Goal: Transaction & Acquisition: Purchase product/service

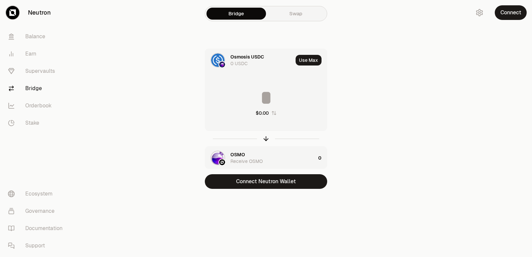
click at [243, 152] on div "OSMO" at bounding box center [238, 154] width 15 height 7
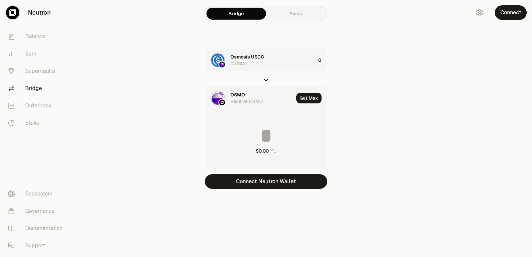
click at [236, 92] on div "OSMO" at bounding box center [238, 95] width 15 height 7
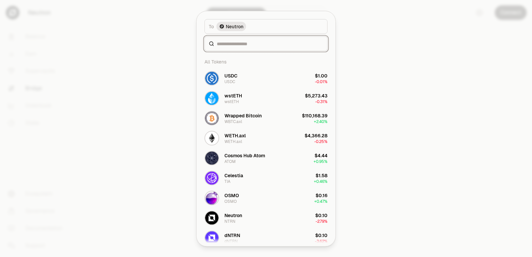
click at [236, 41] on input at bounding box center [270, 43] width 106 height 7
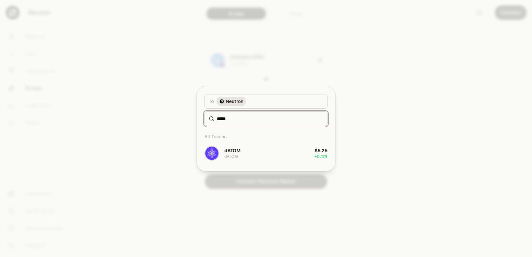
type input "*****"
click at [249, 165] on div "All Tokens dATOM dATOM $5.25 + 0.73%" at bounding box center [266, 148] width 139 height 45
click at [249, 157] on button "dATOM dATOM $5.25 + 0.73%" at bounding box center [266, 153] width 131 height 20
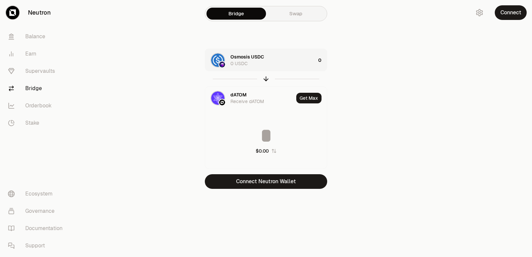
click at [282, 59] on div "Osmosis USDC 0 USDC" at bounding box center [273, 60] width 85 height 13
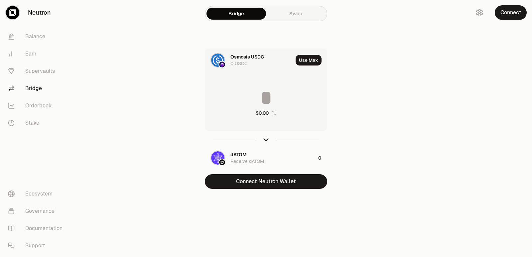
click at [263, 91] on input at bounding box center [266, 98] width 122 height 20
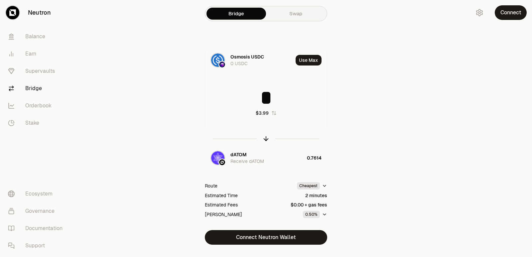
type input "*"
click at [266, 139] on icon "button" at bounding box center [266, 138] width 7 height 7
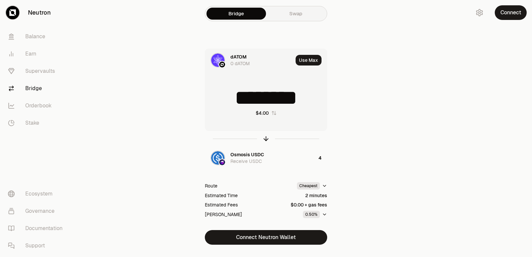
click at [263, 135] on div at bounding box center [266, 138] width 122 height 15
click at [264, 139] on icon "button" at bounding box center [266, 138] width 7 height 7
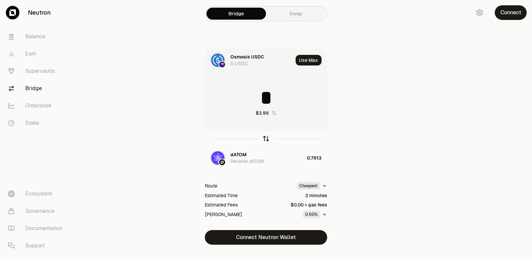
click at [265, 136] on icon "button" at bounding box center [266, 138] width 7 height 7
type input "*"
click at [237, 154] on div "dATOM" at bounding box center [239, 154] width 16 height 7
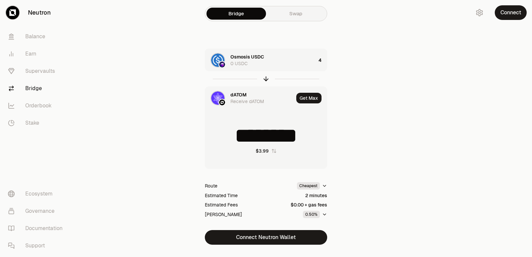
click at [240, 95] on div "dATOM" at bounding box center [239, 95] width 16 height 7
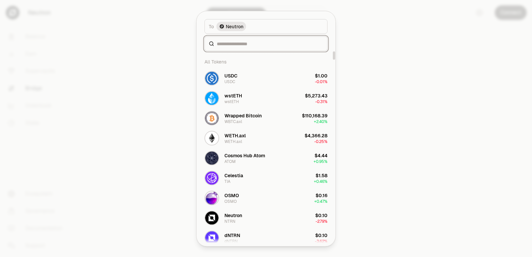
click at [233, 45] on input at bounding box center [270, 43] width 106 height 7
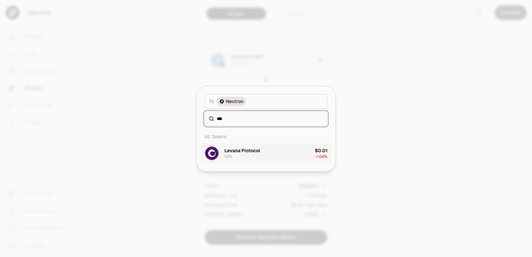
type input "***"
click at [247, 157] on div "Levana Protocol LVN" at bounding box center [243, 153] width 36 height 12
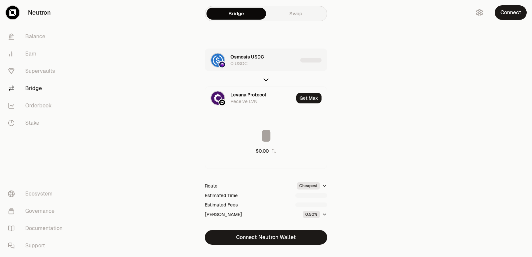
click at [279, 63] on div "Osmosis USDC 0 USDC" at bounding box center [264, 60] width 67 height 13
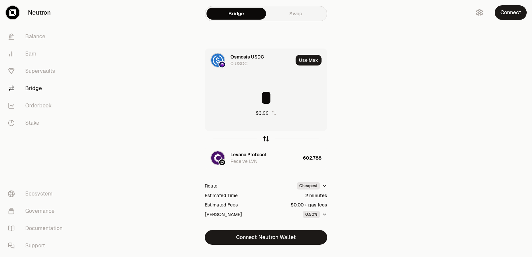
click at [266, 137] on icon "button" at bounding box center [266, 138] width 4 height 2
type input "*"
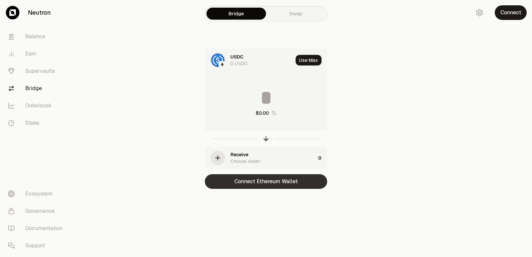
click at [273, 184] on button "Connect Ethereum Wallet" at bounding box center [266, 181] width 122 height 15
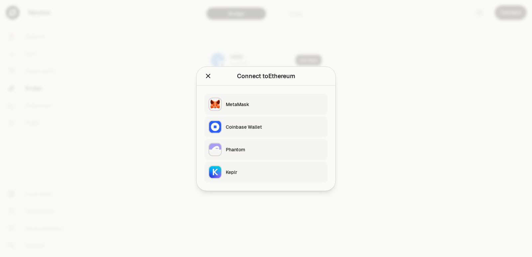
click at [240, 169] on div "Keplr" at bounding box center [275, 172] width 98 height 7
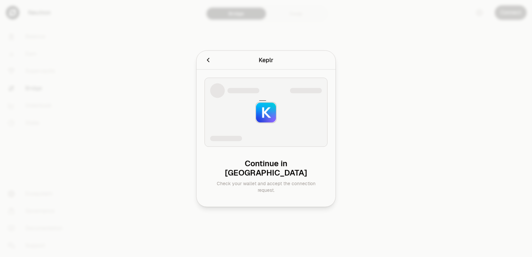
click at [410, 150] on div at bounding box center [266, 128] width 532 height 257
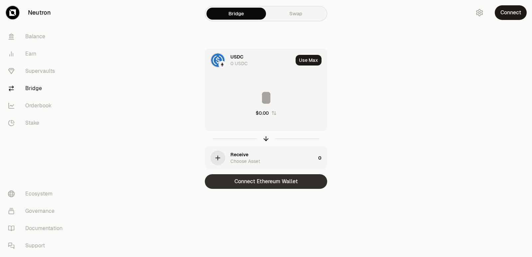
click at [262, 184] on button "Connect Ethereum Wallet" at bounding box center [266, 181] width 122 height 15
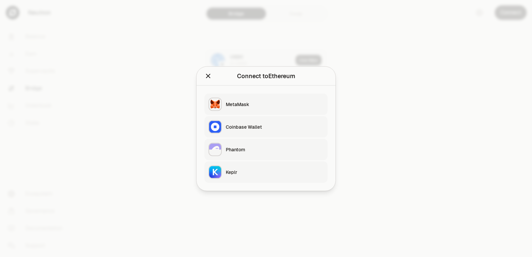
click at [244, 174] on div "Keplr" at bounding box center [275, 172] width 98 height 7
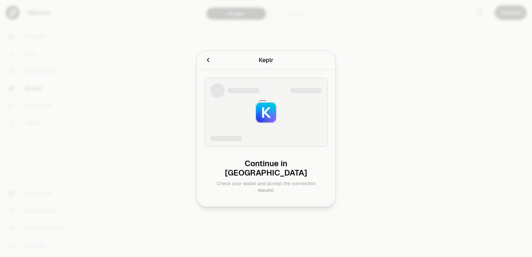
click at [208, 64] on icon "Cancel" at bounding box center [208, 59] width 7 height 7
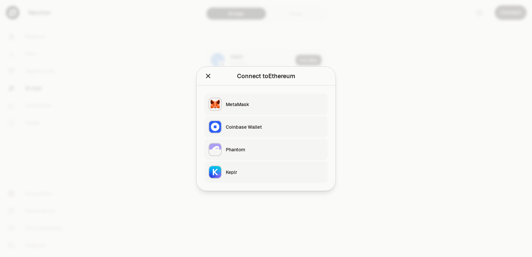
click at [257, 171] on div "Keplr" at bounding box center [275, 172] width 98 height 7
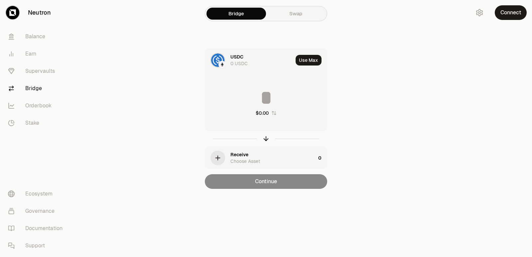
click at [473, 144] on div at bounding box center [495, 108] width 75 height 216
click at [239, 60] on div "USDC" at bounding box center [237, 57] width 13 height 7
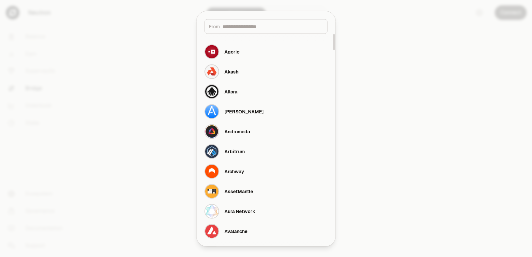
click at [240, 28] on input at bounding box center [273, 26] width 101 height 7
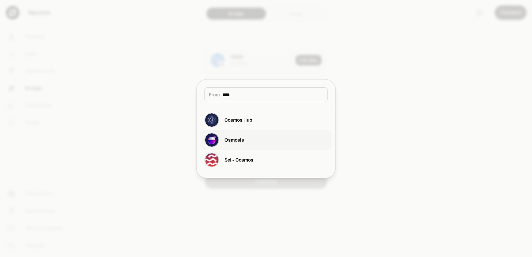
type input "****"
click at [254, 138] on button "Osmosis" at bounding box center [266, 140] width 131 height 20
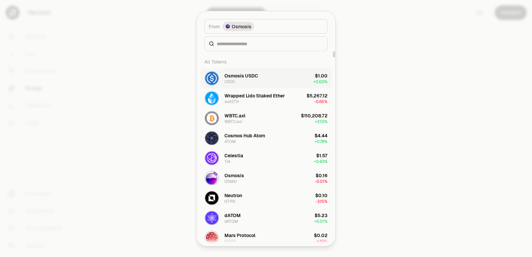
click at [248, 79] on div "Osmosis USDC USDC" at bounding box center [242, 78] width 34 height 12
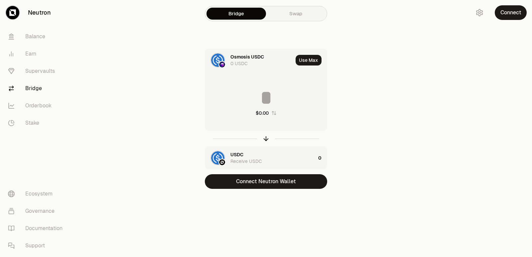
click at [237, 153] on div "USDC" at bounding box center [237, 154] width 13 height 7
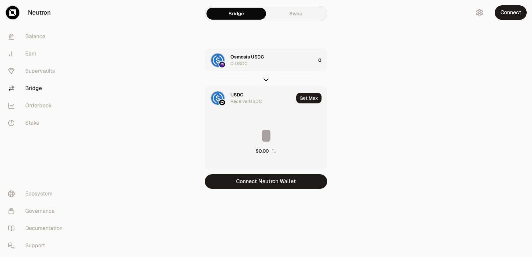
click at [237, 93] on div "USDC" at bounding box center [237, 95] width 13 height 7
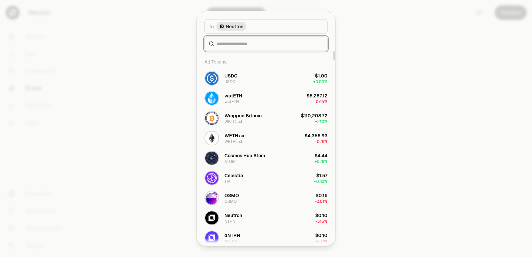
click at [224, 45] on input at bounding box center [270, 43] width 106 height 7
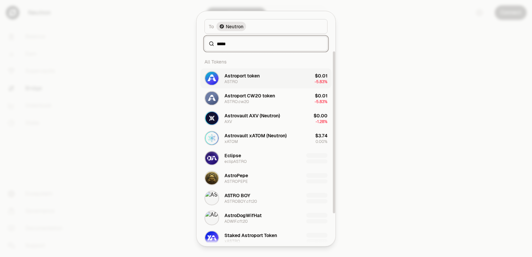
type input "*****"
click at [243, 76] on div "Astroport token" at bounding box center [242, 75] width 35 height 7
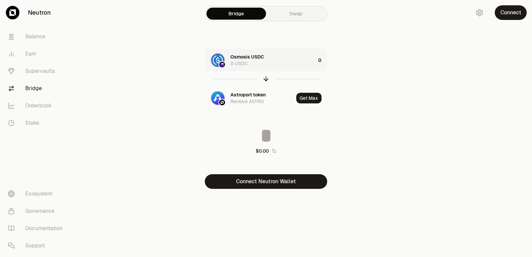
click at [285, 65] on div "Osmosis USDC 0 USDC" at bounding box center [273, 60] width 85 height 13
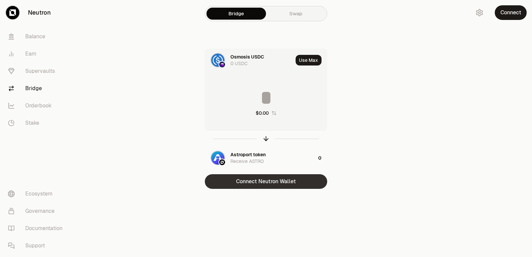
click at [251, 184] on button "Connect Neutron Wallet" at bounding box center [266, 181] width 122 height 15
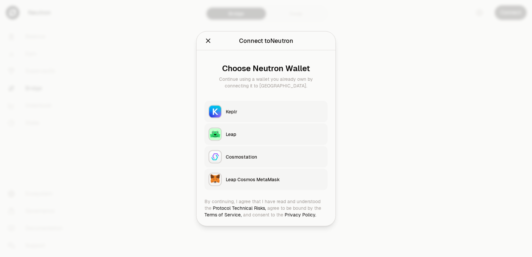
click at [257, 110] on div "Keplr" at bounding box center [275, 111] width 98 height 7
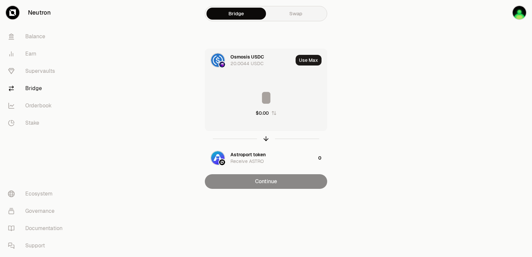
click at [257, 90] on input at bounding box center [266, 98] width 122 height 20
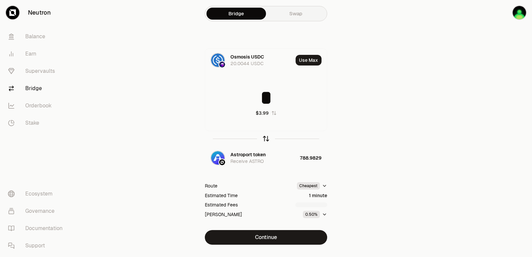
type input "*"
click at [266, 137] on icon "button" at bounding box center [266, 138] width 4 height 2
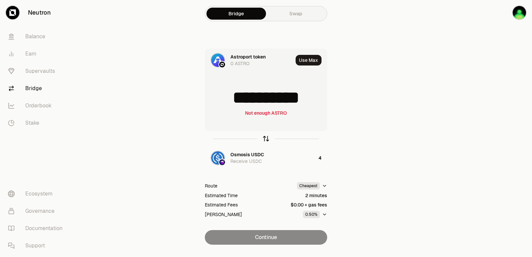
click at [264, 138] on icon "button" at bounding box center [266, 138] width 7 height 7
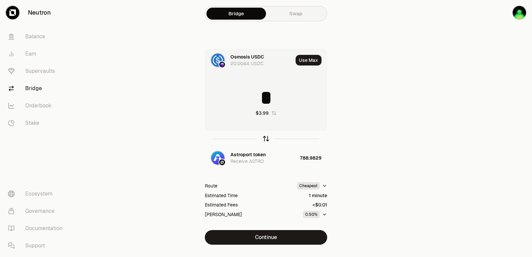
click at [264, 138] on icon "button" at bounding box center [266, 138] width 7 height 7
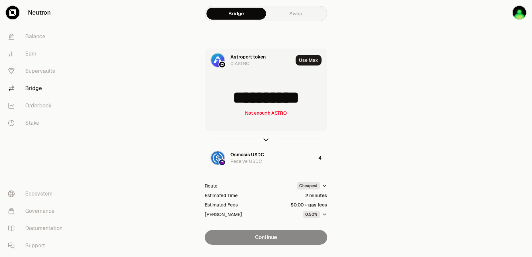
drag, startPoint x: 317, startPoint y: 96, endPoint x: 231, endPoint y: 100, distance: 85.9
click at [231, 100] on input "**********" at bounding box center [266, 98] width 122 height 20
type input "******"
click at [265, 138] on icon "button" at bounding box center [266, 138] width 4 height 2
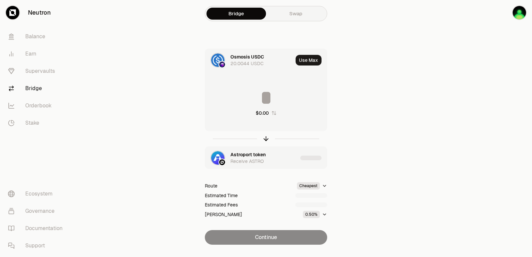
type input "********"
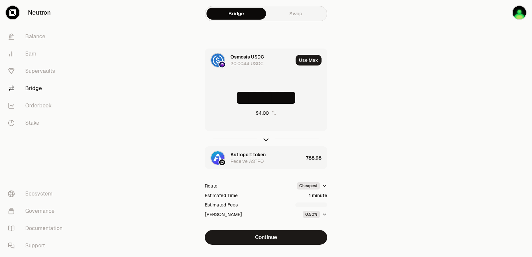
click at [245, 153] on div "Astroport token" at bounding box center [248, 154] width 35 height 7
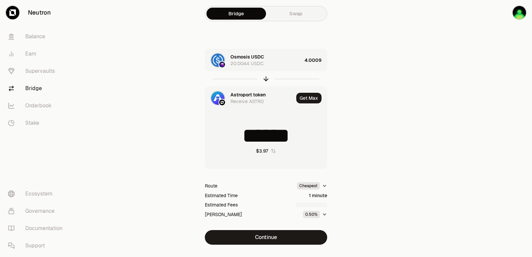
click at [241, 90] on div "Astroport token Receive ASTRO" at bounding box center [249, 98] width 89 height 23
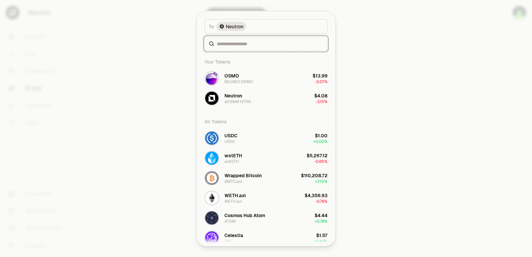
click at [244, 47] on input at bounding box center [270, 43] width 106 height 7
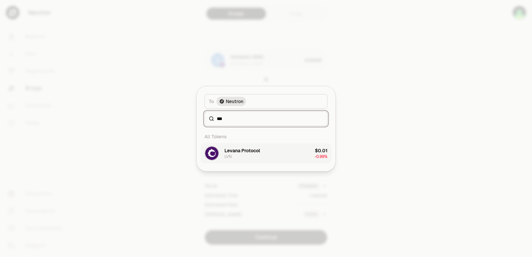
type input "***"
click at [262, 150] on button "Levana Protocol LVN $0.01 -0.99%" at bounding box center [266, 153] width 131 height 20
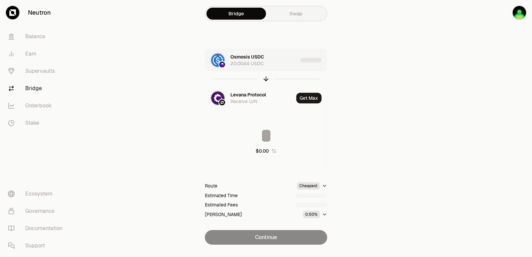
click at [286, 64] on div "Osmosis USDC 20.0044 USDC" at bounding box center [264, 60] width 67 height 13
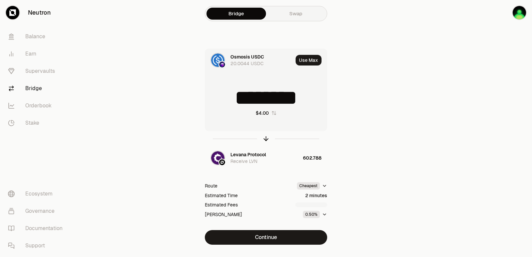
drag, startPoint x: 321, startPoint y: 99, endPoint x: 285, endPoint y: 104, distance: 36.9
click at [285, 104] on input "********" at bounding box center [266, 98] width 122 height 20
type input "*****"
click at [265, 140] on icon "button" at bounding box center [266, 138] width 7 height 7
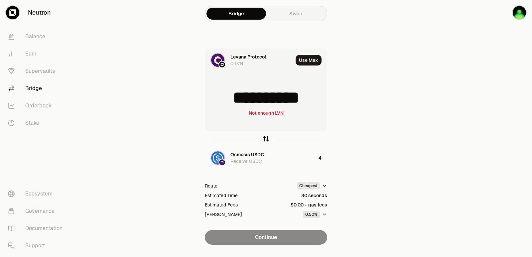
click at [265, 139] on icon "button" at bounding box center [266, 138] width 7 height 7
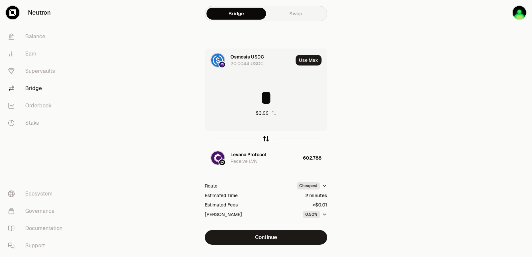
click at [265, 139] on icon "button" at bounding box center [266, 138] width 7 height 7
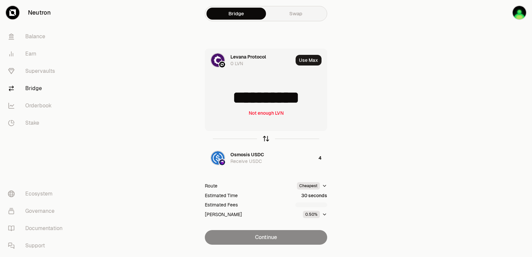
click at [265, 139] on icon "button" at bounding box center [266, 138] width 7 height 7
type input "*"
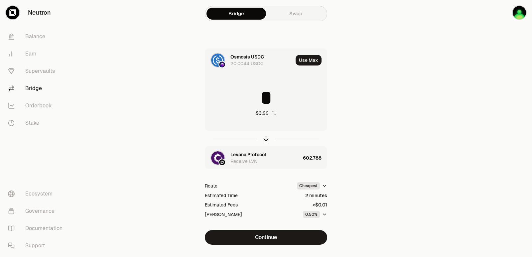
click at [248, 153] on div "Levana Protocol" at bounding box center [249, 154] width 36 height 7
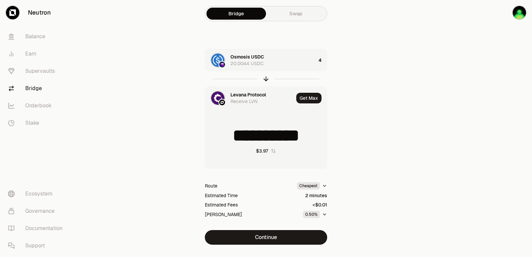
click at [242, 96] on div "Levana Protocol" at bounding box center [249, 95] width 36 height 7
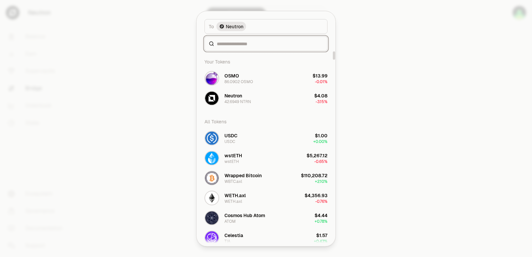
click at [230, 40] on input at bounding box center [270, 43] width 106 height 7
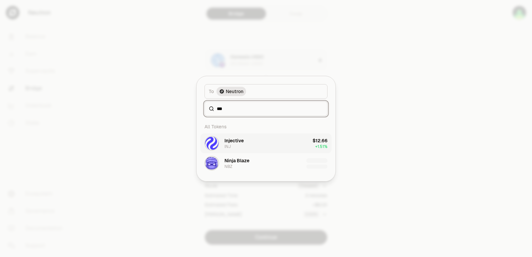
type input "***"
click at [242, 142] on div "Injective" at bounding box center [234, 140] width 19 height 7
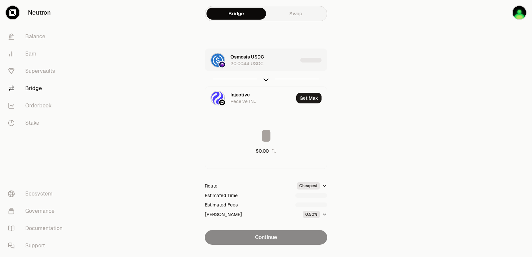
click at [283, 65] on div "Osmosis USDC 20.0044 USDC" at bounding box center [264, 60] width 67 height 13
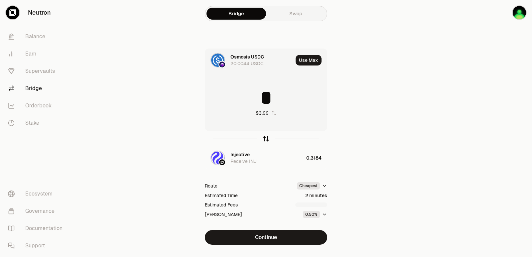
click at [266, 141] on icon "button" at bounding box center [266, 139] width 0 height 4
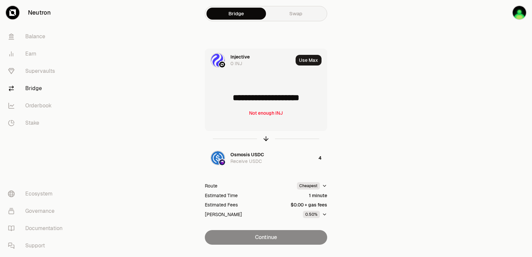
drag, startPoint x: 316, startPoint y: 98, endPoint x: 234, endPoint y: 99, distance: 81.6
click at [234, 99] on input "**********" at bounding box center [266, 98] width 122 height 20
type input "******"
click at [263, 138] on icon "button" at bounding box center [266, 138] width 7 height 7
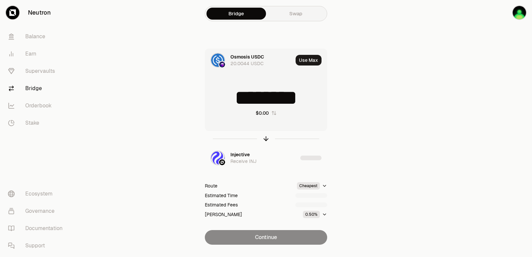
click at [241, 98] on input "********" at bounding box center [266, 98] width 122 height 20
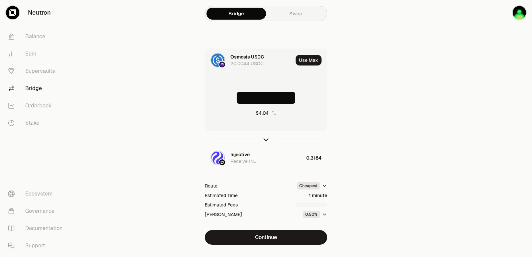
drag, startPoint x: 316, startPoint y: 97, endPoint x: 251, endPoint y: 101, distance: 64.7
click at [251, 101] on input "********" at bounding box center [266, 98] width 122 height 20
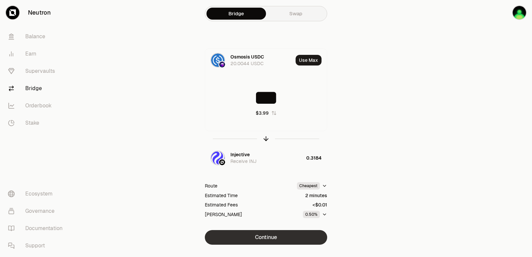
type input "***"
click at [268, 242] on button "Continue" at bounding box center [266, 237] width 122 height 15
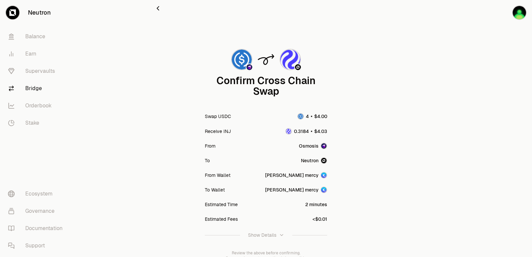
scroll to position [55, 0]
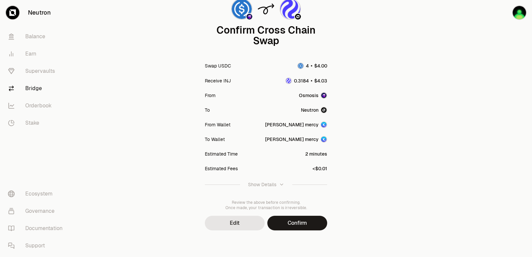
click at [302, 222] on button "Confirm" at bounding box center [298, 223] width 60 height 15
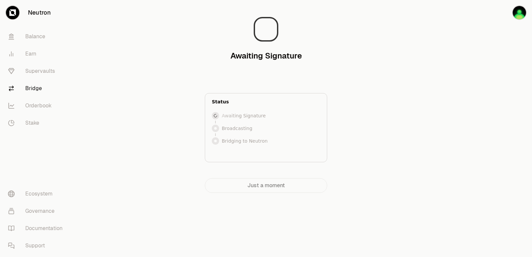
scroll to position [0, 0]
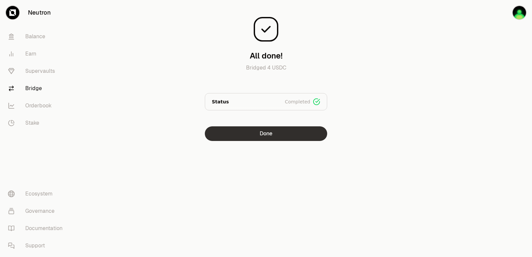
click at [276, 140] on button "Done" at bounding box center [266, 133] width 122 height 15
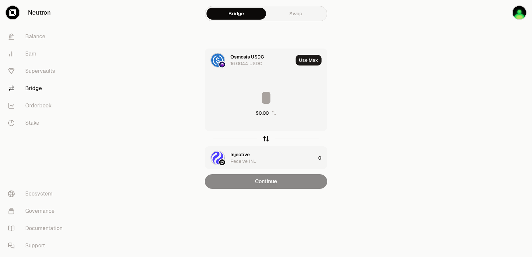
click at [267, 138] on icon "button" at bounding box center [266, 138] width 7 height 7
click at [311, 60] on button "Use Max" at bounding box center [309, 60] width 26 height 11
type input "**********"
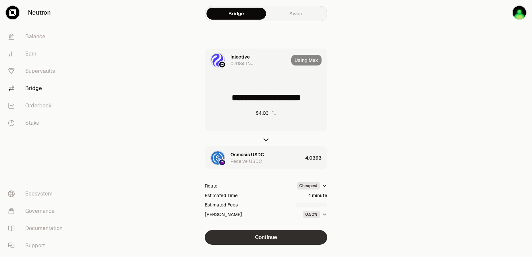
click at [271, 243] on button "Continue" at bounding box center [266, 237] width 122 height 15
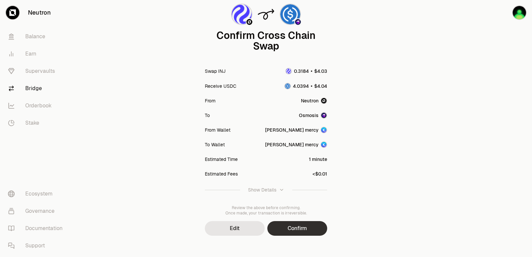
scroll to position [55, 0]
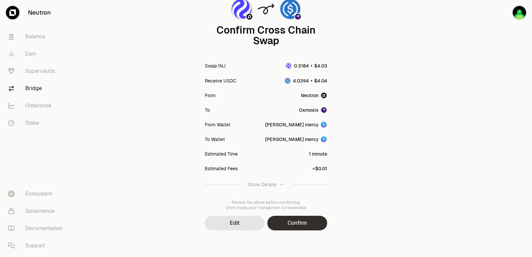
click at [295, 223] on button "Confirm" at bounding box center [298, 223] width 60 height 15
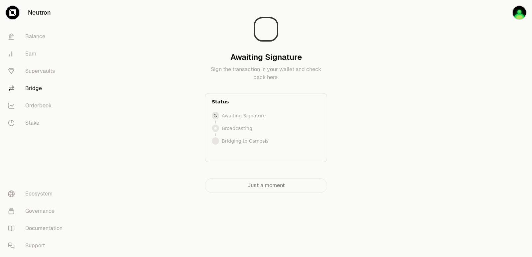
scroll to position [0, 0]
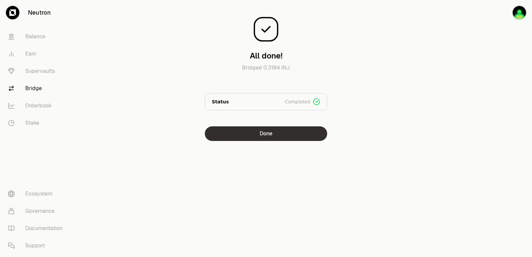
click at [263, 135] on button "Done" at bounding box center [266, 133] width 122 height 15
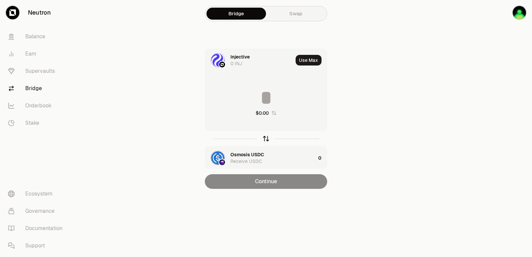
click at [267, 137] on icon "button" at bounding box center [266, 138] width 7 height 7
click at [247, 99] on input at bounding box center [266, 98] width 122 height 20
click at [242, 156] on div "Injective" at bounding box center [240, 154] width 19 height 7
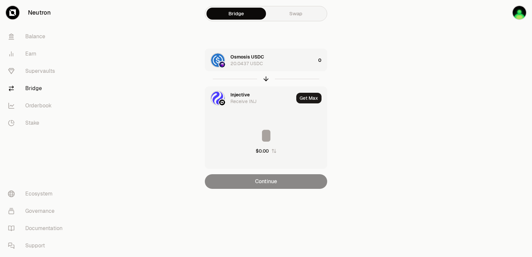
click at [245, 95] on div "Injective" at bounding box center [240, 95] width 19 height 7
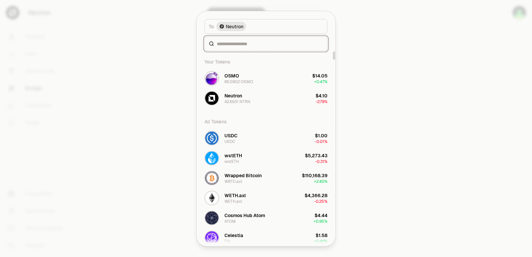
click at [232, 44] on input at bounding box center [270, 43] width 106 height 7
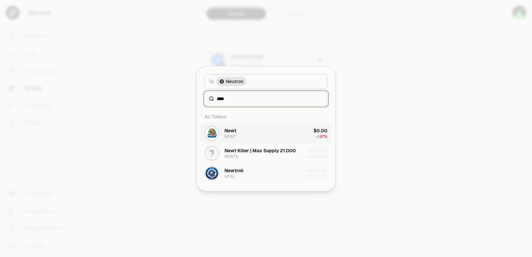
type input "****"
click at [255, 138] on button "Newt NEWT $0.00 -1.97%" at bounding box center [266, 133] width 131 height 20
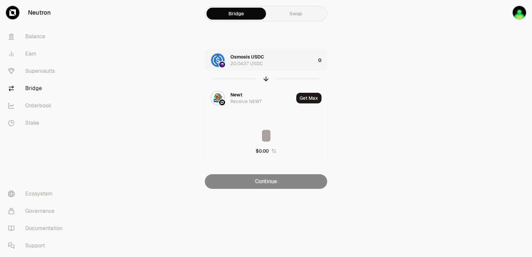
click at [282, 59] on div "Osmosis USDC 20.0437 USDC" at bounding box center [273, 60] width 85 height 13
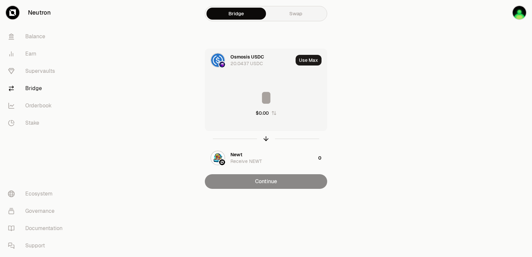
click at [258, 95] on input at bounding box center [266, 98] width 122 height 20
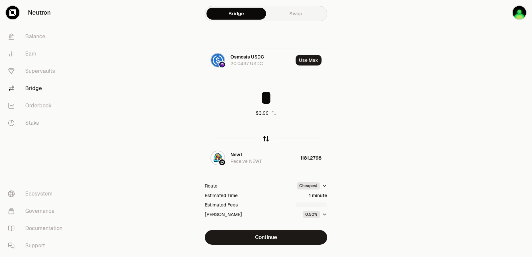
type input "*"
click at [264, 140] on icon "button" at bounding box center [266, 138] width 7 height 7
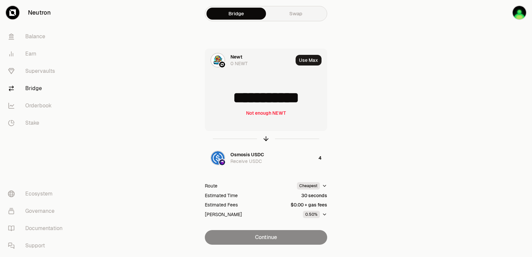
drag, startPoint x: 305, startPoint y: 100, endPoint x: 232, endPoint y: 105, distance: 73.0
click at [232, 105] on input "**********" at bounding box center [266, 98] width 122 height 20
click at [267, 140] on icon "button" at bounding box center [266, 138] width 7 height 7
type input "*"
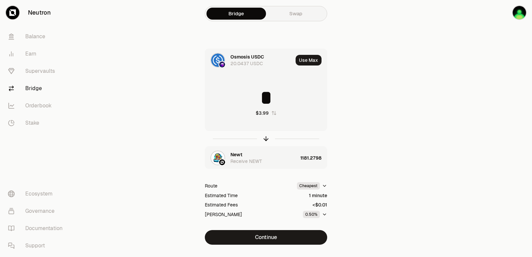
click at [239, 153] on div "Newt" at bounding box center [237, 154] width 12 height 7
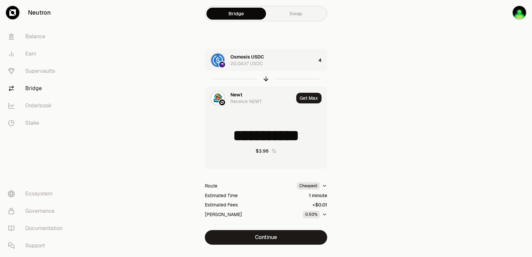
click at [235, 93] on div "Newt" at bounding box center [237, 95] width 12 height 7
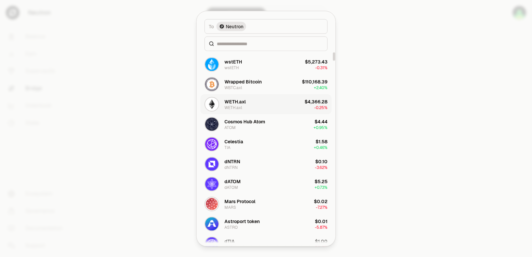
scroll to position [100, 0]
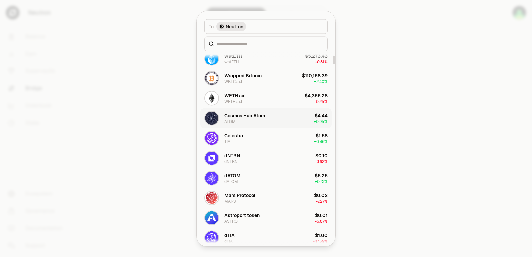
click at [235, 117] on div "Cosmos Hub Atom" at bounding box center [245, 115] width 41 height 7
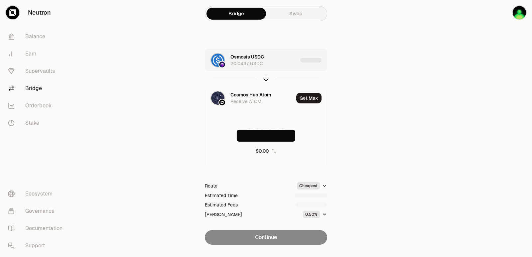
click at [282, 67] on div "Osmosis USDC 20.0437 USDC" at bounding box center [251, 60] width 93 height 23
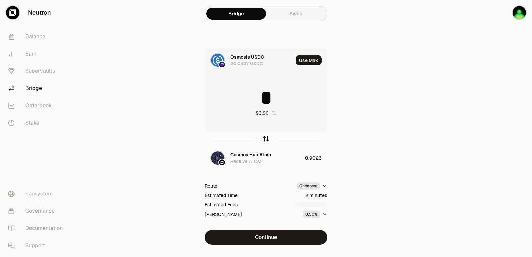
click at [265, 137] on icon "button" at bounding box center [266, 138] width 7 height 7
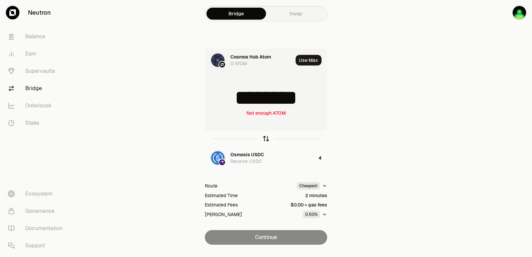
click at [265, 139] on icon "button" at bounding box center [266, 138] width 7 height 7
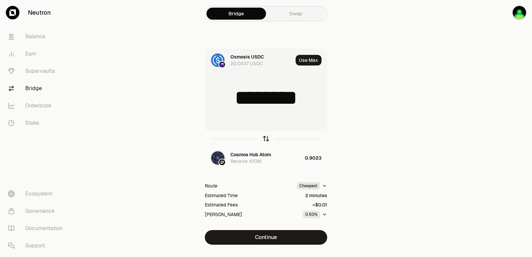
type input "*"
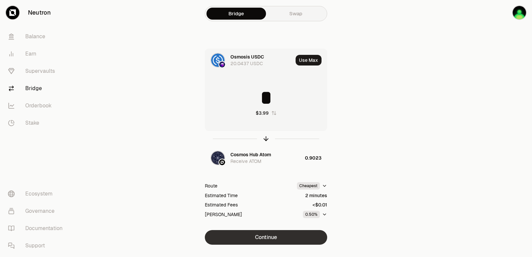
click at [274, 236] on button "Continue" at bounding box center [266, 237] width 122 height 15
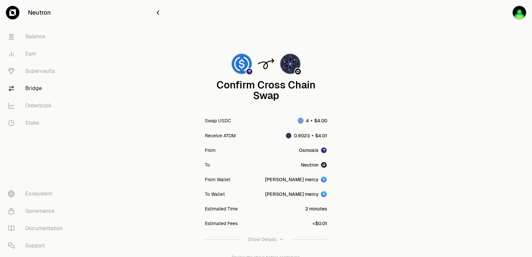
scroll to position [55, 0]
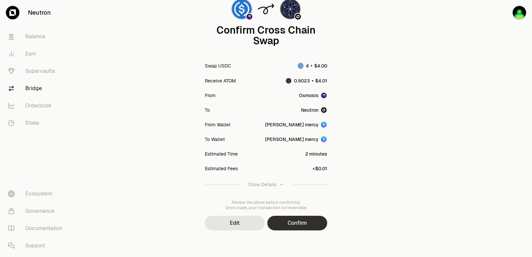
click at [291, 219] on button "Confirm" at bounding box center [298, 223] width 60 height 15
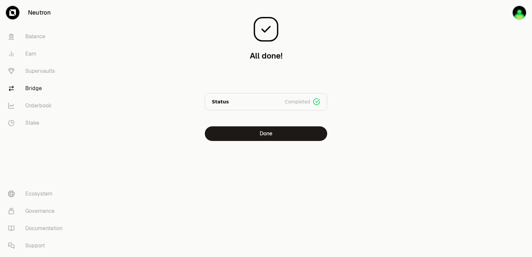
click at [253, 142] on div "All done! Bridged 4 USDC Status Completed Signed Broadcasted Bridged Done" at bounding box center [266, 84] width 240 height 168
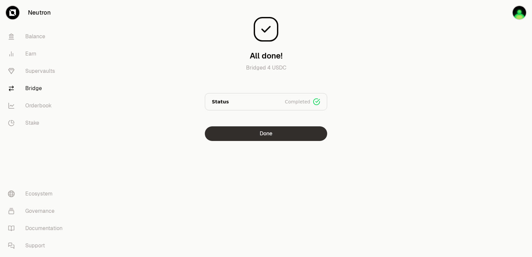
click at [257, 136] on button "Done" at bounding box center [266, 133] width 122 height 15
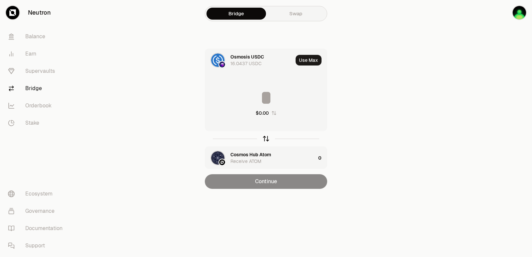
click at [267, 140] on icon "button" at bounding box center [266, 138] width 7 height 7
click at [308, 59] on button "Use Max" at bounding box center [309, 60] width 26 height 11
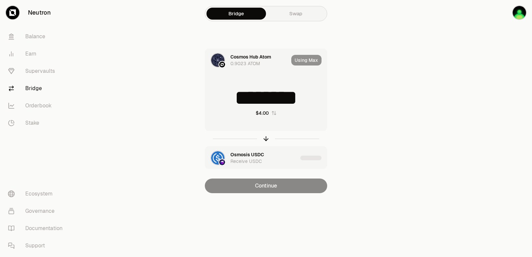
type input "********"
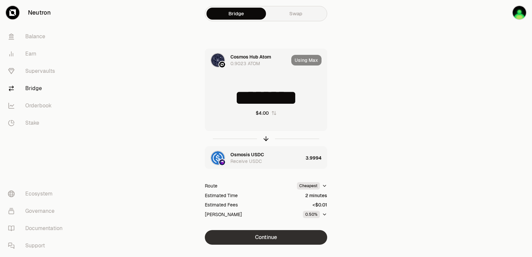
click at [266, 240] on button "Continue" at bounding box center [266, 237] width 122 height 15
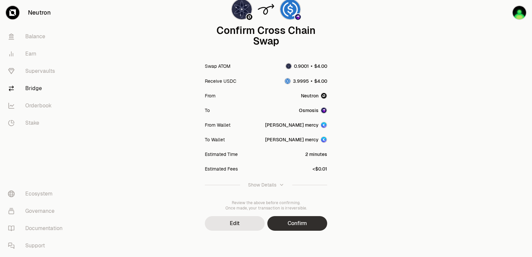
scroll to position [55, 0]
click at [296, 217] on button "Confirm" at bounding box center [298, 223] width 60 height 15
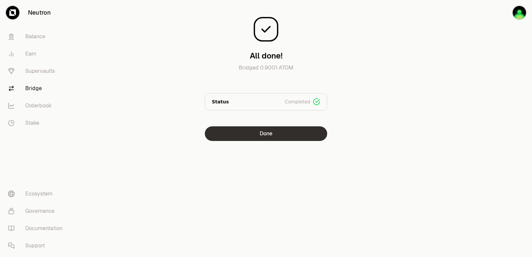
click at [274, 135] on button "Done" at bounding box center [266, 133] width 122 height 15
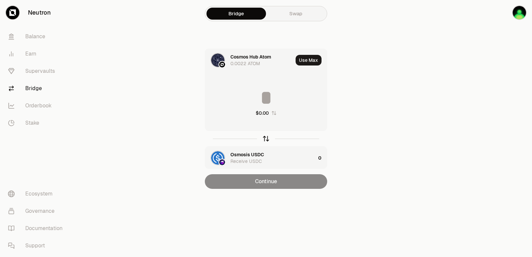
click at [266, 137] on icon "button" at bounding box center [266, 138] width 4 height 2
click at [266, 136] on icon "button" at bounding box center [266, 138] width 7 height 7
click at [265, 138] on icon "button" at bounding box center [266, 138] width 7 height 7
click at [248, 156] on div "Cosmos Hub Atom" at bounding box center [251, 154] width 41 height 7
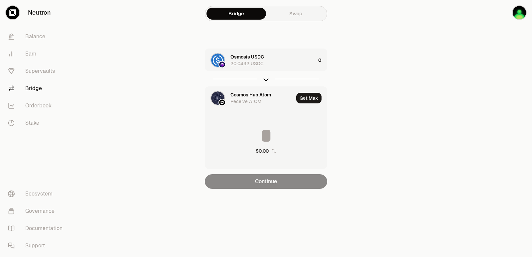
click at [241, 95] on div "Cosmos Hub Atom" at bounding box center [251, 95] width 41 height 7
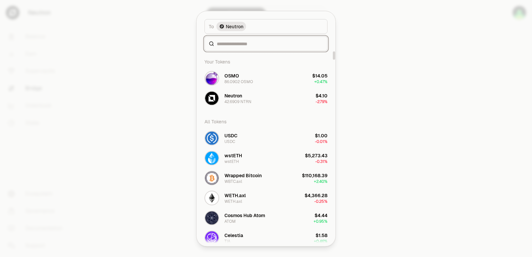
click at [230, 43] on input at bounding box center [270, 43] width 106 height 7
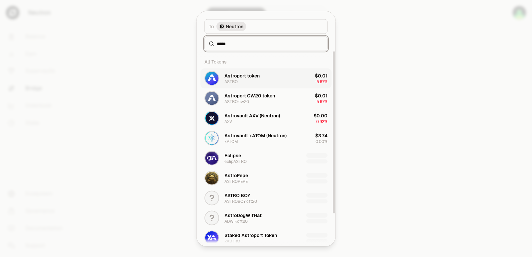
type input "*****"
click at [247, 77] on div "Astroport token" at bounding box center [242, 75] width 35 height 7
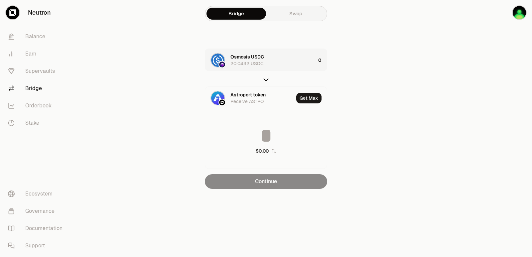
click at [282, 64] on div "Osmosis USDC 20.0432 USDC" at bounding box center [273, 60] width 85 height 13
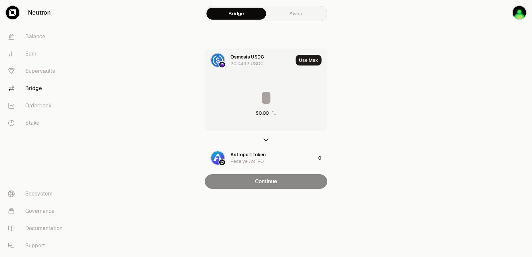
click at [267, 99] on input at bounding box center [266, 98] width 122 height 20
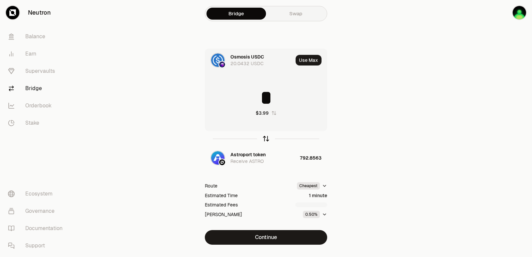
click at [267, 140] on icon "button" at bounding box center [266, 138] width 7 height 7
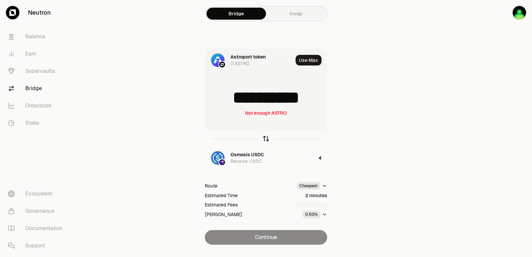
click at [267, 140] on icon "button" at bounding box center [266, 138] width 7 height 7
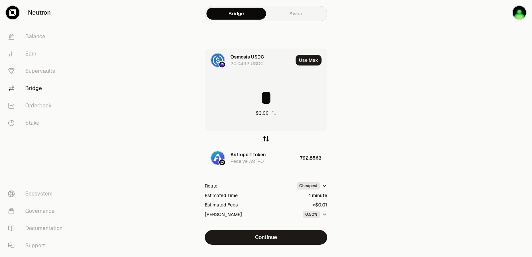
click at [267, 140] on icon "button" at bounding box center [266, 138] width 7 height 7
type input "**********"
